Goal: Task Accomplishment & Management: Use online tool/utility

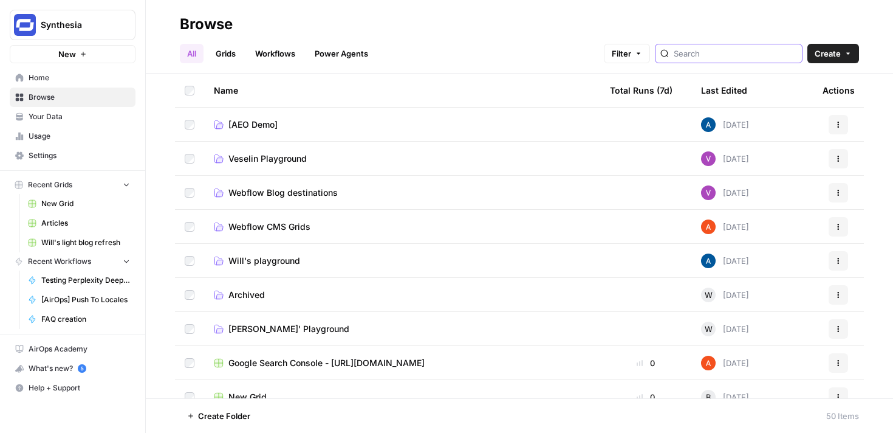
click at [725, 56] on input "search" at bounding box center [735, 53] width 123 height 12
type input "light"
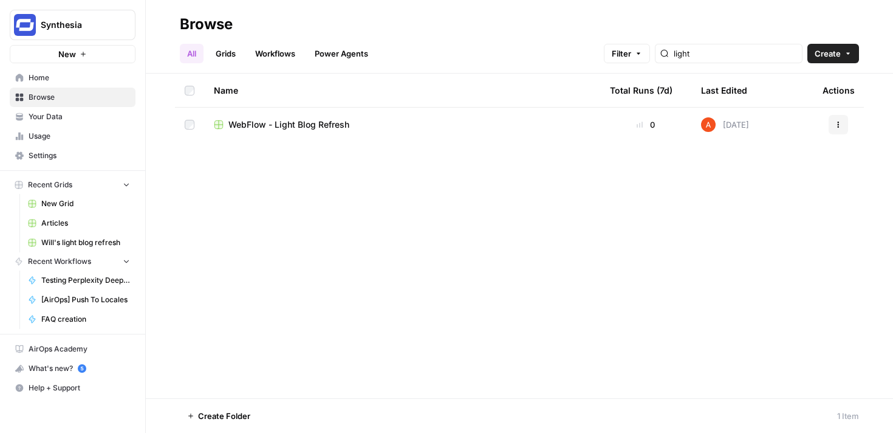
click at [342, 125] on span "WebFlow - Light Blog Refresh" at bounding box center [288, 124] width 121 height 12
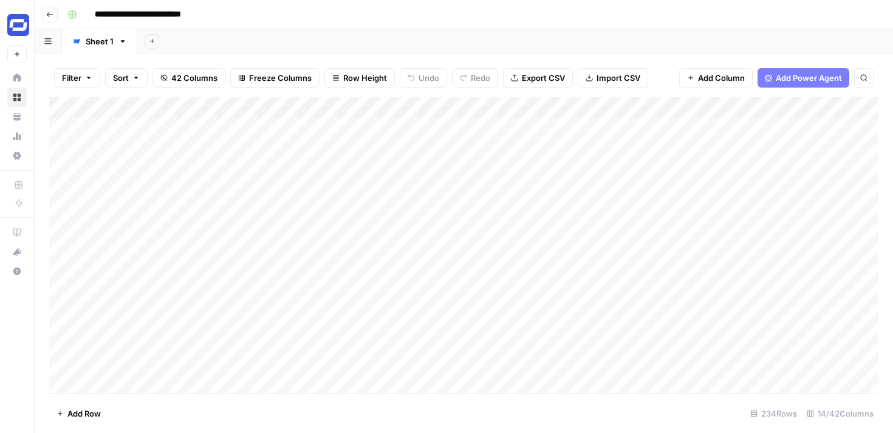
click at [49, 16] on icon "button" at bounding box center [49, 14] width 7 height 7
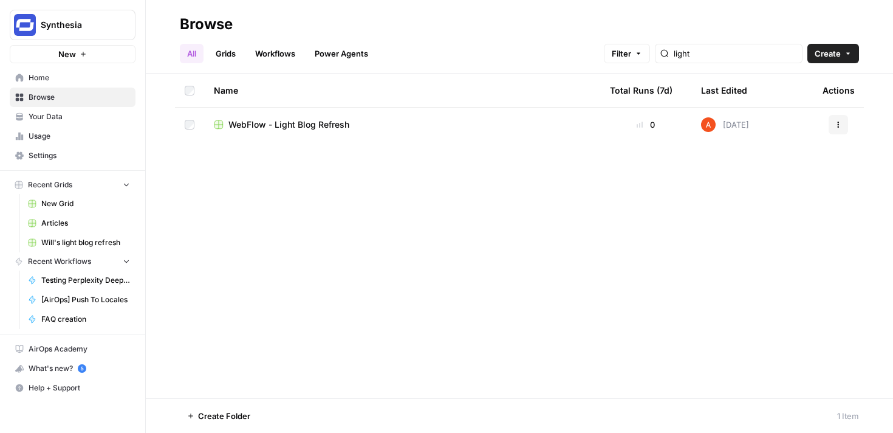
click at [298, 49] on link "Workflows" at bounding box center [275, 53] width 55 height 19
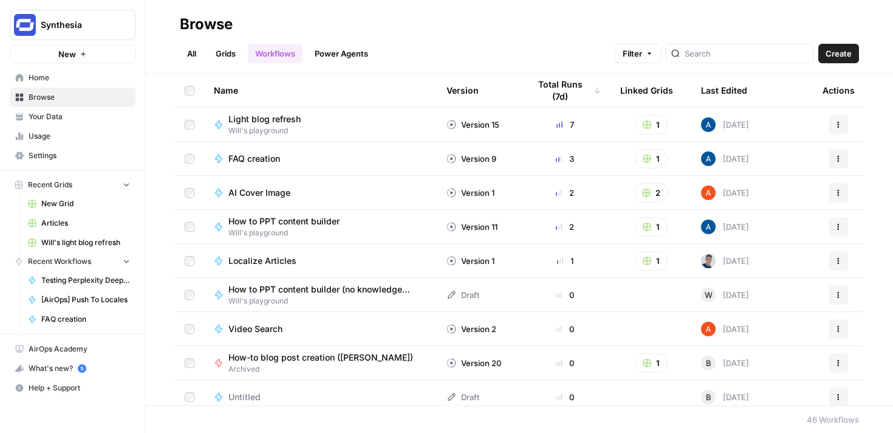
click at [225, 53] on link "Grids" at bounding box center [225, 53] width 35 height 19
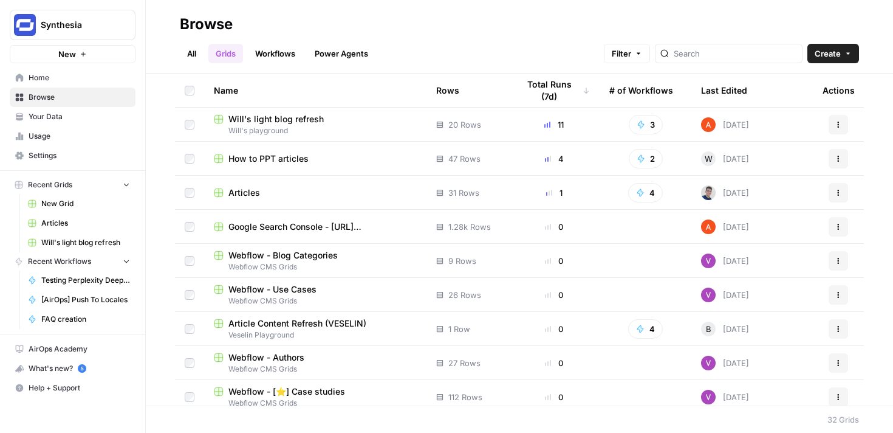
click at [306, 119] on span "Will's light blog refresh" at bounding box center [275, 119] width 95 height 12
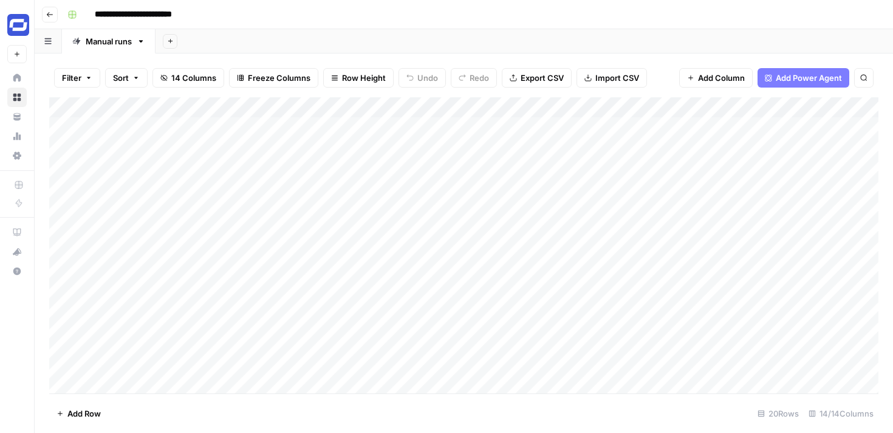
click at [378, 126] on div "Add Column" at bounding box center [463, 245] width 829 height 296
click at [349, 148] on div "Add Column" at bounding box center [463, 245] width 829 height 296
click at [338, 167] on div "Add Column" at bounding box center [463, 245] width 829 height 296
click at [338, 196] on div "Add Column" at bounding box center [463, 245] width 829 height 296
click at [360, 213] on div "Add Column" at bounding box center [463, 245] width 829 height 296
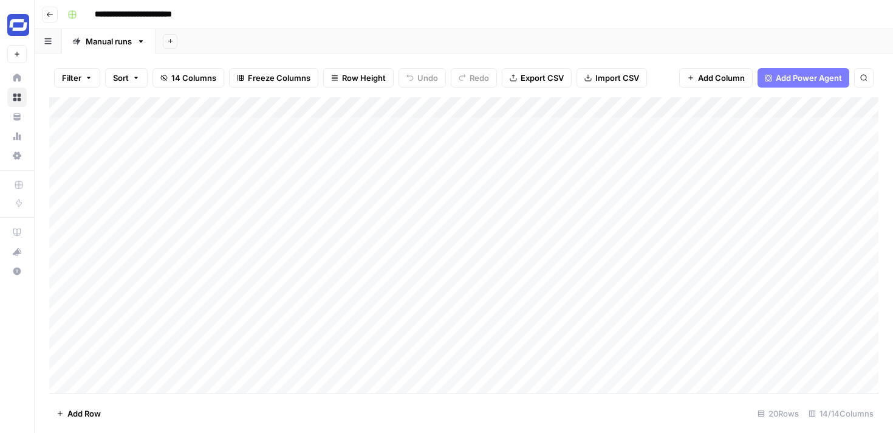
click at [361, 234] on div "Add Column" at bounding box center [463, 245] width 829 height 296
click at [311, 335] on div "Add Column" at bounding box center [463, 245] width 829 height 296
click at [319, 293] on div "Add Column" at bounding box center [463, 245] width 829 height 296
click at [289, 341] on div "Add Column" at bounding box center [463, 245] width 829 height 296
click at [276, 354] on div "Add Column" at bounding box center [463, 245] width 829 height 296
